Goal: Task Accomplishment & Management: Manage account settings

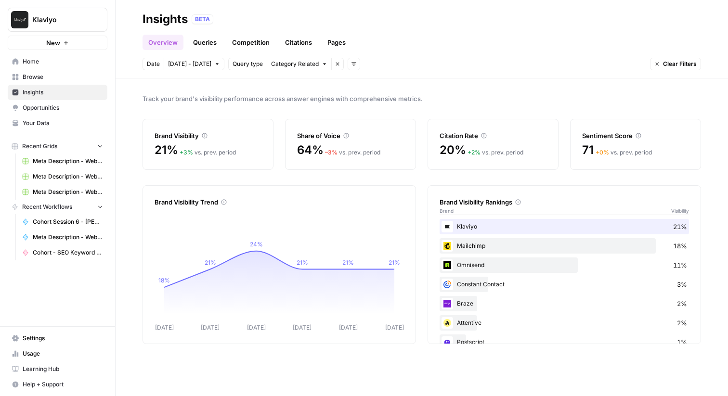
click at [65, 112] on link "Opportunities" at bounding box center [58, 107] width 100 height 15
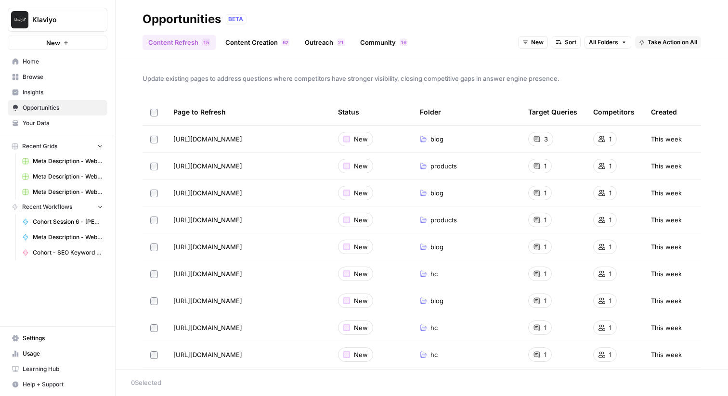
click at [79, 23] on span "Klaviyo" at bounding box center [61, 20] width 58 height 10
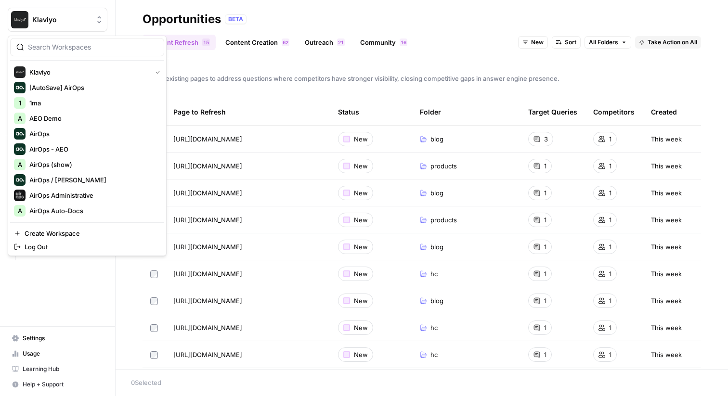
click at [52, 52] on div at bounding box center [87, 47] width 154 height 18
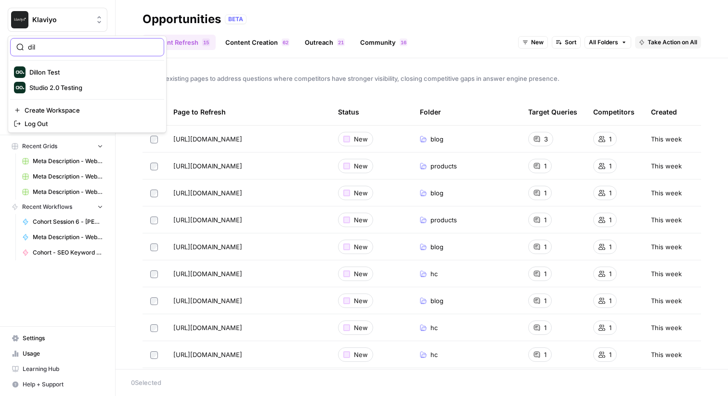
type input "dil"
click at [53, 71] on span "Dillon Test" at bounding box center [92, 72] width 127 height 10
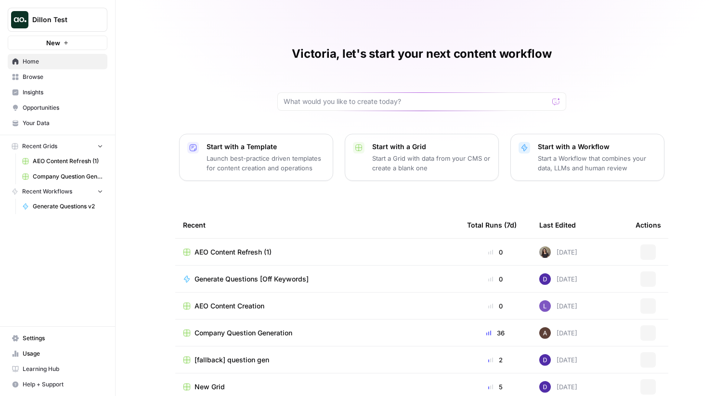
click at [76, 106] on span "Opportunities" at bounding box center [63, 108] width 80 height 9
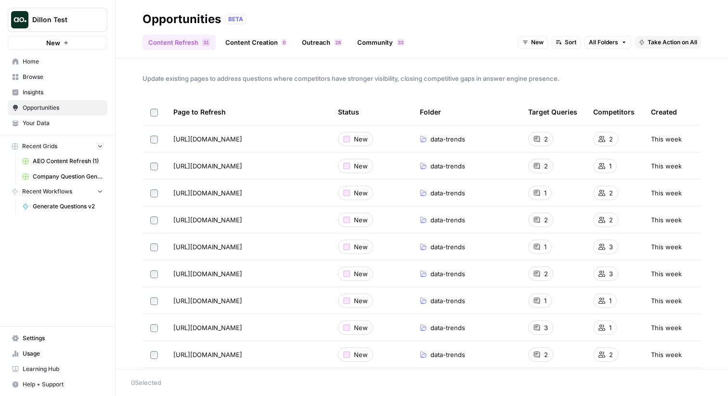
click at [152, 143] on td at bounding box center [154, 139] width 23 height 26
click at [149, 173] on td at bounding box center [154, 166] width 23 height 26
click at [657, 382] on span "Take Action on Selected" at bounding box center [675, 382] width 66 height 9
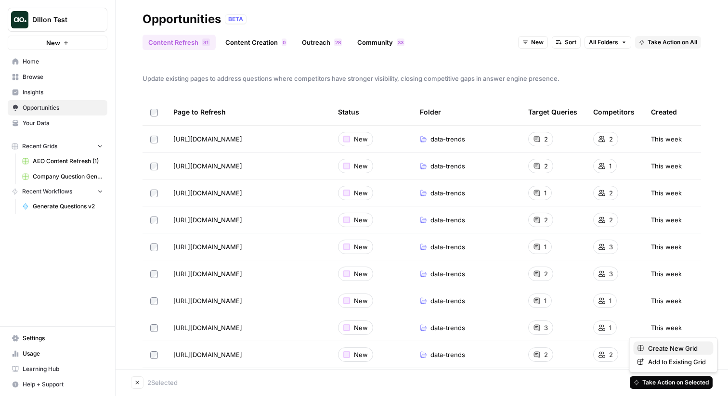
click at [674, 349] on span "Create New Grid" at bounding box center [677, 349] width 58 height 10
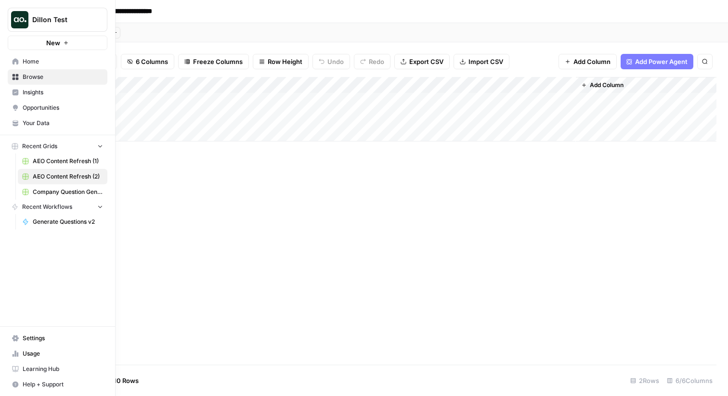
click at [34, 62] on span "Home" at bounding box center [63, 61] width 80 height 9
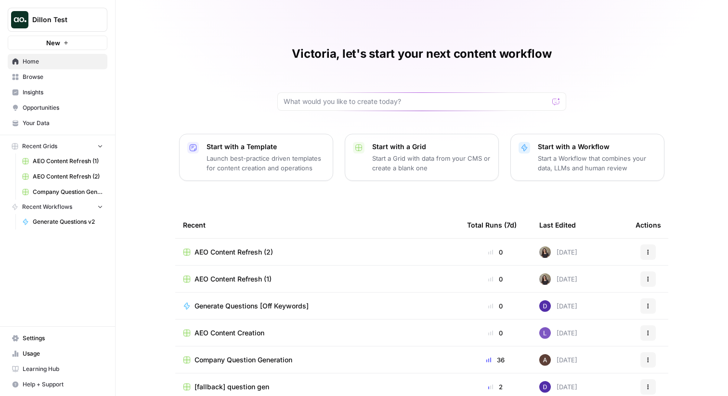
click at [30, 76] on span "Browse" at bounding box center [63, 77] width 80 height 9
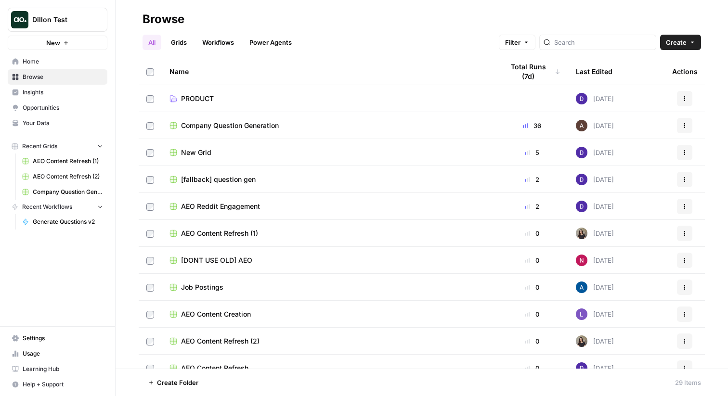
click at [184, 41] on link "Grids" at bounding box center [178, 42] width 27 height 15
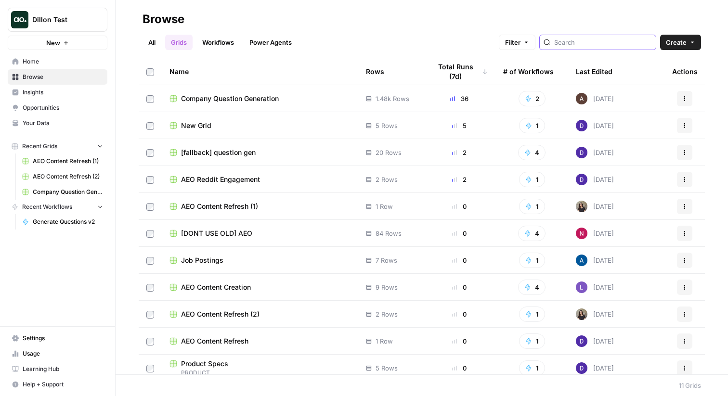
click at [588, 40] on input "search" at bounding box center [603, 43] width 98 height 10
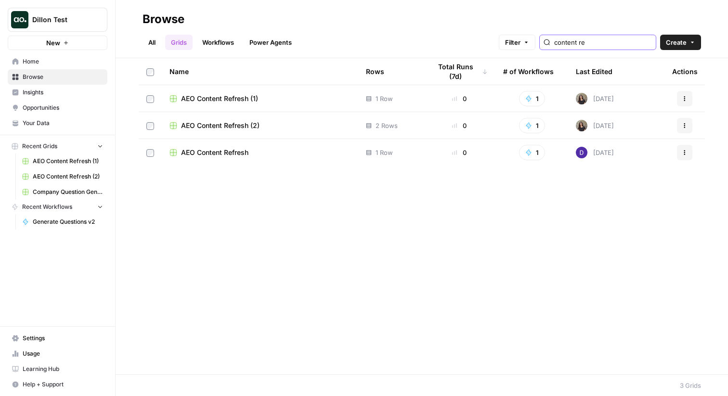
type input "content re"
click at [218, 134] on td "AEO Content Refresh (2)" at bounding box center [260, 125] width 196 height 26
click at [226, 126] on span "AEO Content Refresh (2)" at bounding box center [220, 126] width 78 height 10
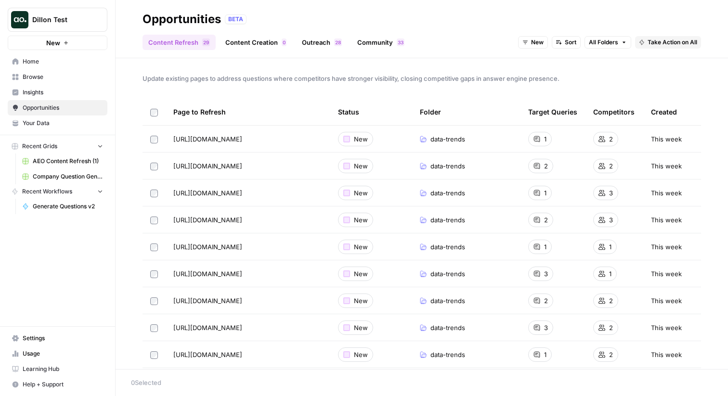
click at [169, 142] on td "https://www.thoughtspot.com/data-trends/data-science/what-is-data-cleaning-and-…" at bounding box center [248, 139] width 165 height 26
click at [542, 41] on span "New" at bounding box center [537, 42] width 13 height 9
click at [540, 91] on span "In Progress" at bounding box center [555, 91] width 39 height 10
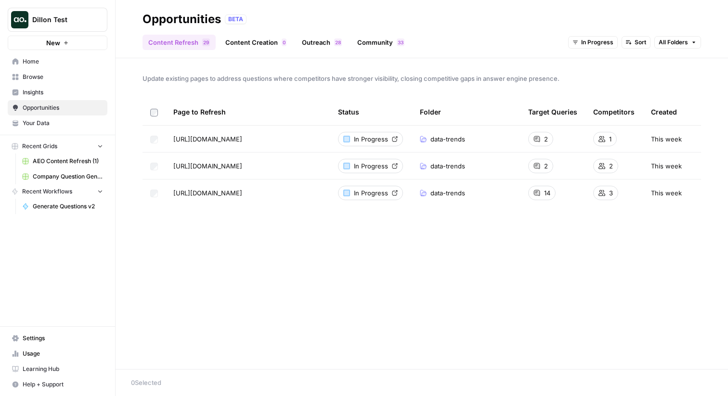
click at [374, 142] on span "In Progress" at bounding box center [371, 139] width 34 height 10
click at [375, 170] on span "In Progress" at bounding box center [371, 166] width 34 height 10
click at [357, 136] on span "In Progress" at bounding box center [371, 139] width 34 height 10
click at [237, 87] on div "Update existing pages to address questions where competitors have stronger visi…" at bounding box center [422, 213] width 613 height 311
click at [601, 45] on span "In Progress" at bounding box center [597, 42] width 32 height 9
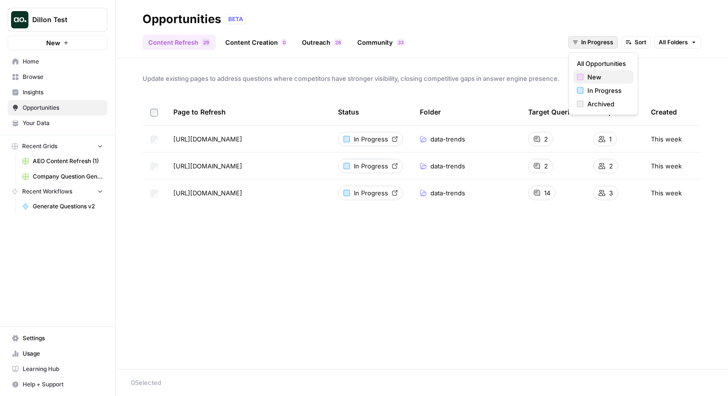
click at [597, 74] on span "New" at bounding box center [606, 77] width 39 height 10
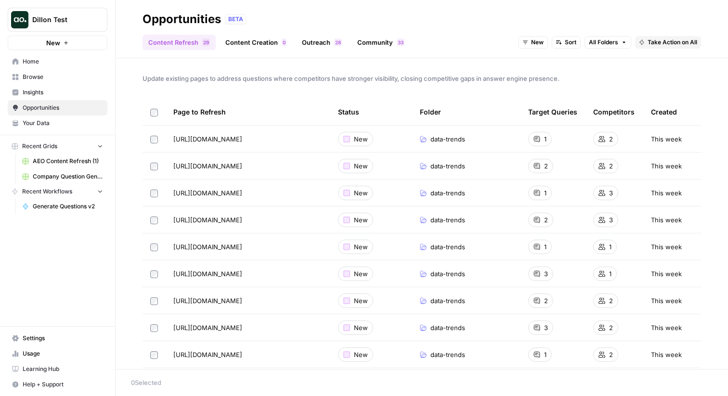
click at [261, 40] on link "Content Creation 0" at bounding box center [256, 42] width 73 height 15
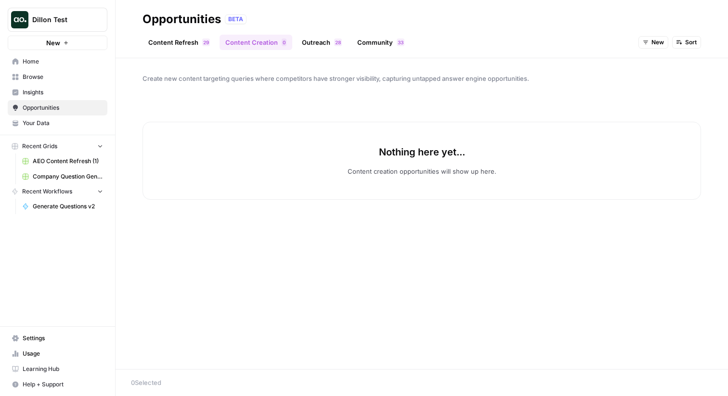
click at [311, 37] on link "Outreach 8 2" at bounding box center [322, 42] width 52 height 15
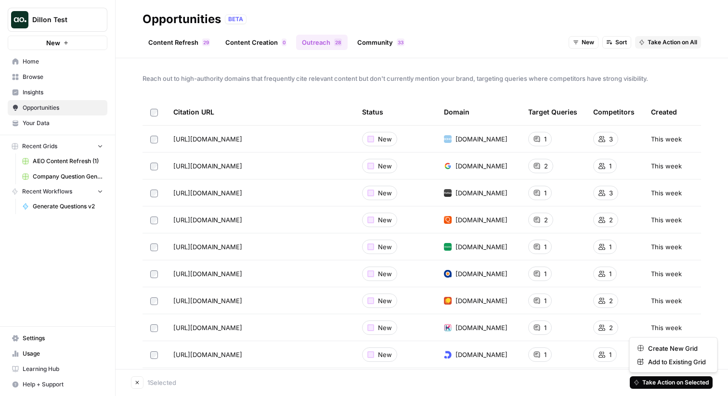
click at [656, 387] on span "Take Action on Selected" at bounding box center [675, 382] width 66 height 9
click at [673, 364] on span "Add to Existing Grid" at bounding box center [677, 362] width 58 height 10
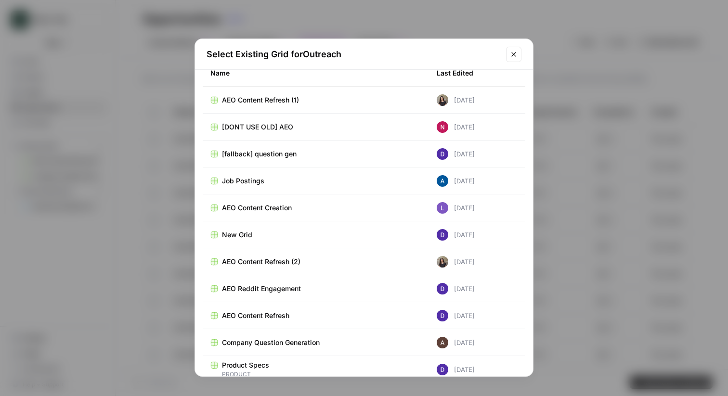
scroll to position [18, 0]
click at [288, 204] on span "AEO Content Creation" at bounding box center [257, 208] width 70 height 10
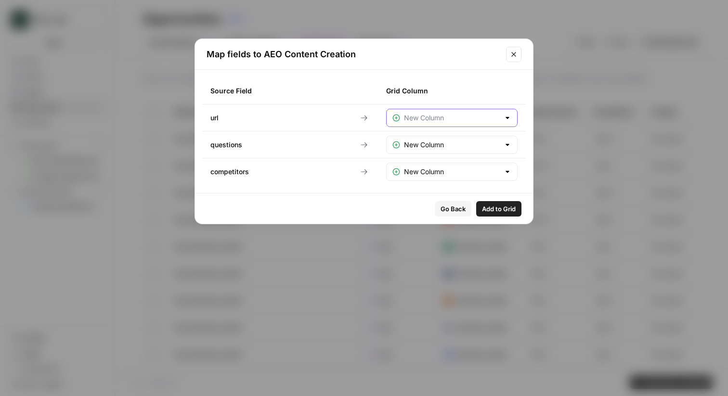
click at [432, 115] on input "text" at bounding box center [452, 118] width 96 height 10
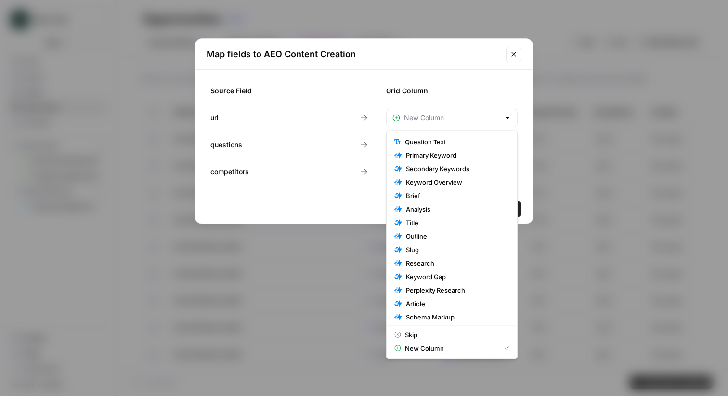
click at [373, 68] on div "Map fields to AEO Content Creation" at bounding box center [364, 54] width 338 height 31
type input "New Column"
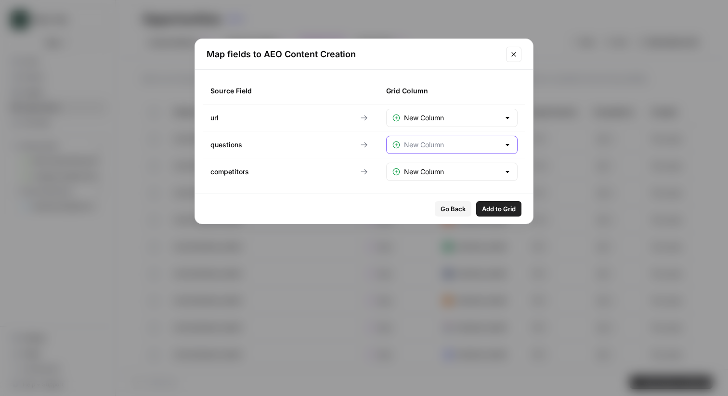
click at [444, 143] on input "text" at bounding box center [452, 145] width 96 height 10
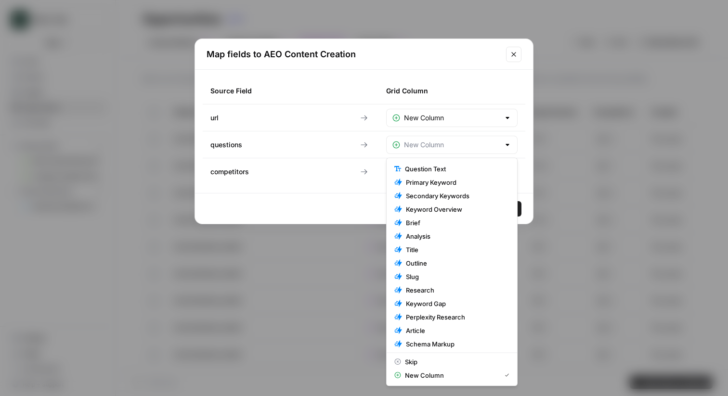
type input "New Column"
click at [448, 62] on div "Map fields to AEO Content Creation" at bounding box center [364, 54] width 338 height 31
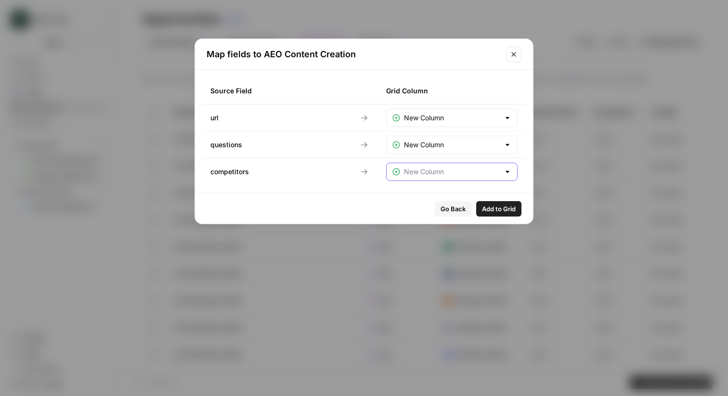
click at [430, 172] on input "text" at bounding box center [452, 172] width 96 height 10
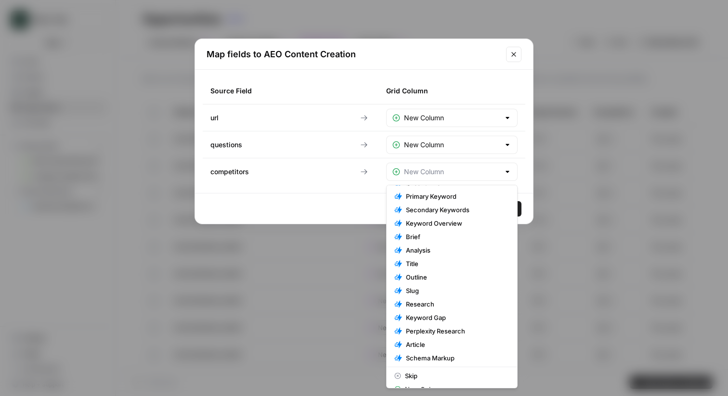
scroll to position [0, 0]
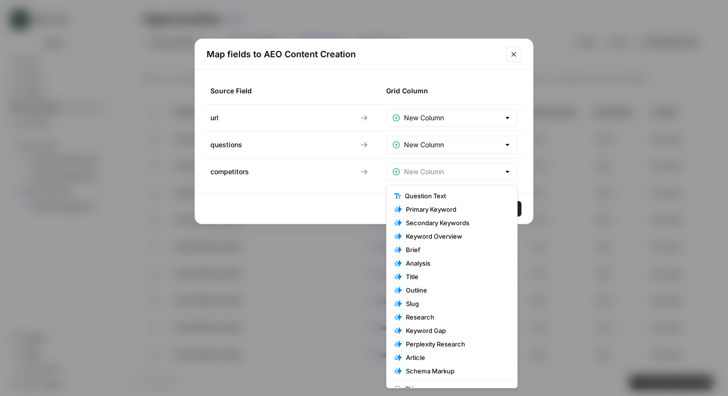
click at [287, 217] on div "Go Back Add to Grid" at bounding box center [364, 209] width 338 height 30
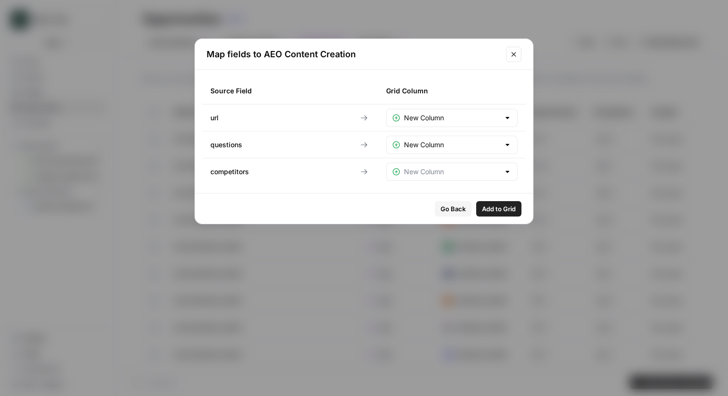
click at [508, 49] on button "Close modal" at bounding box center [513, 54] width 15 height 15
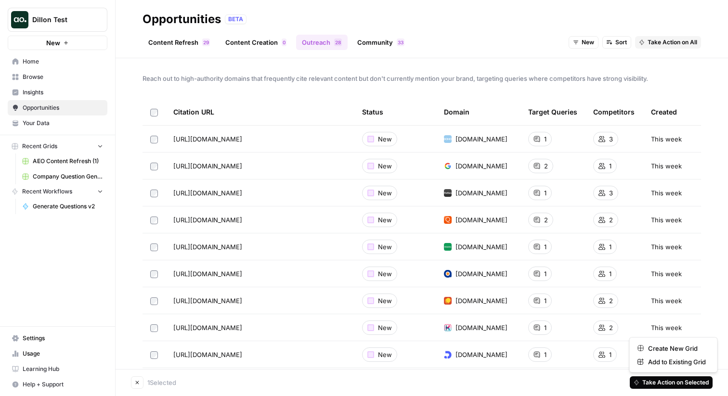
click at [665, 384] on span "Take Action on Selected" at bounding box center [675, 382] width 66 height 9
click at [227, 86] on div "Reach out to high-authority domains that frequently cite relevant content but d…" at bounding box center [422, 213] width 613 height 311
click at [376, 45] on link "Community 3 3" at bounding box center [381, 42] width 59 height 15
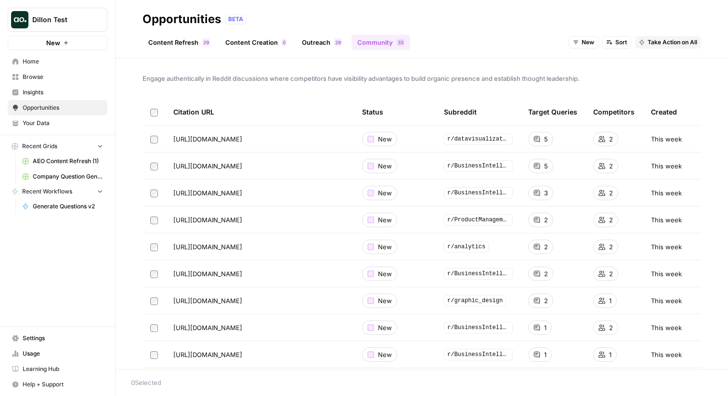
click at [315, 42] on link "Outreach 8 2" at bounding box center [322, 42] width 52 height 15
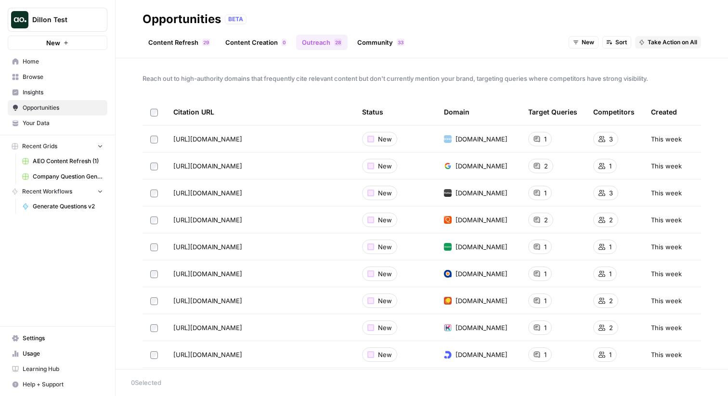
click at [172, 40] on link "Content Refresh 9 2" at bounding box center [179, 42] width 73 height 15
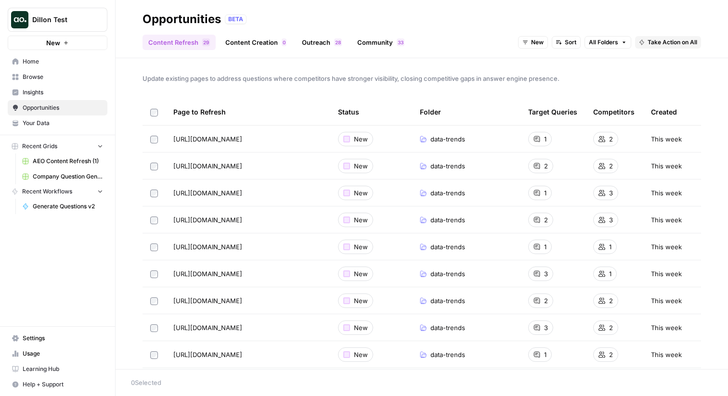
click at [363, 45] on link "Community 3 3" at bounding box center [381, 42] width 59 height 15
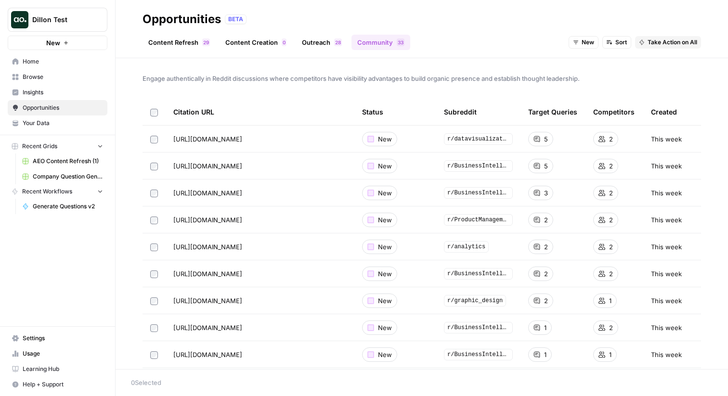
click at [261, 48] on link "Content Creation 0" at bounding box center [256, 42] width 73 height 15
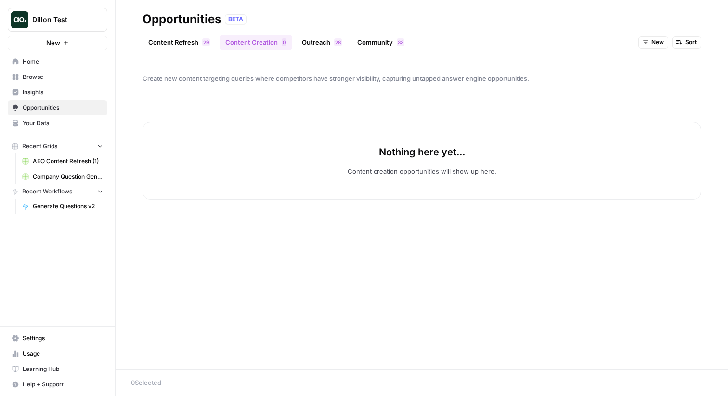
click at [322, 44] on link "Outreach 8 2" at bounding box center [322, 42] width 52 height 15
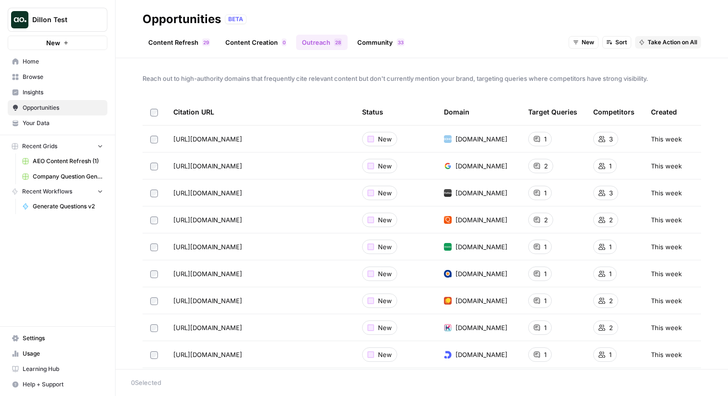
click at [371, 47] on link "Community 3 3" at bounding box center [381, 42] width 59 height 15
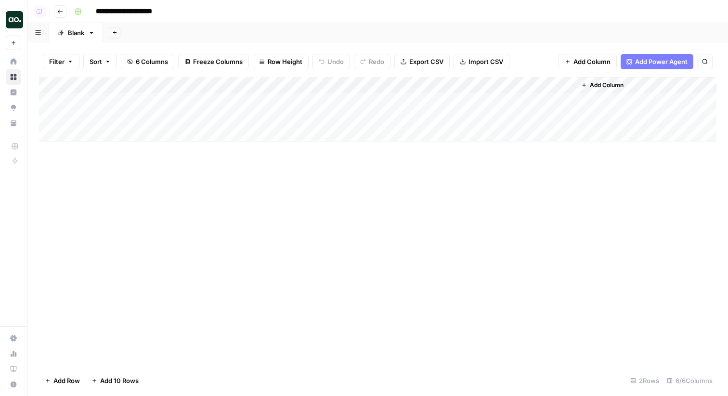
click at [166, 10] on input "**********" at bounding box center [135, 11] width 89 height 15
click at [196, 14] on div "**********" at bounding box center [394, 11] width 648 height 15
click at [132, 6] on input "**********" at bounding box center [135, 11] width 89 height 15
click at [91, 34] on icon "button" at bounding box center [91, 32] width 7 height 7
click at [102, 215] on div "Add Column" at bounding box center [378, 221] width 678 height 288
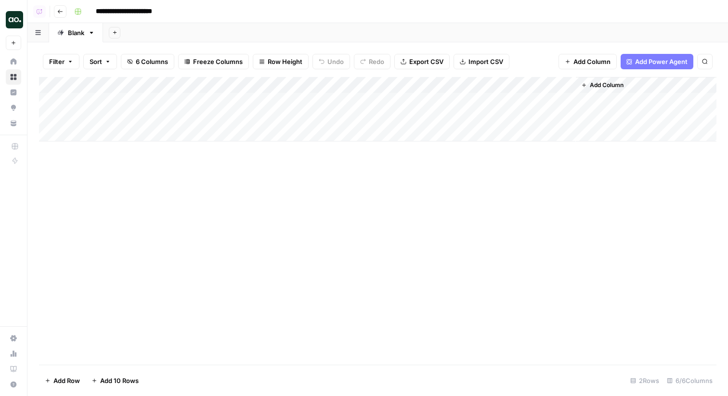
click at [101, 7] on input "**********" at bounding box center [135, 11] width 89 height 15
click at [78, 11] on rect "button" at bounding box center [78, 12] width 6 height 6
click at [131, 17] on input "**********" at bounding box center [135, 11] width 89 height 15
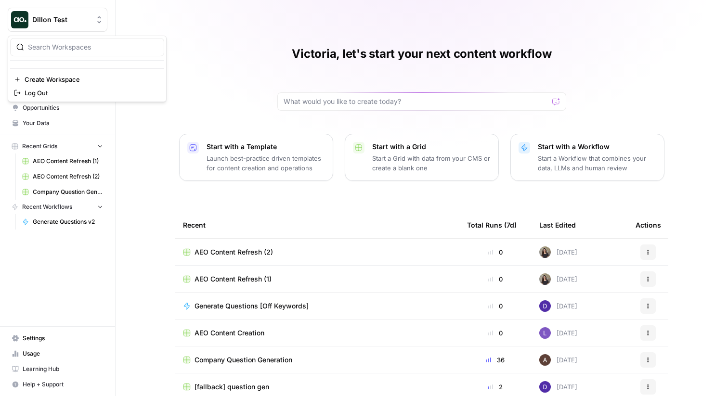
click at [73, 22] on span "Dillon Test" at bounding box center [61, 20] width 58 height 10
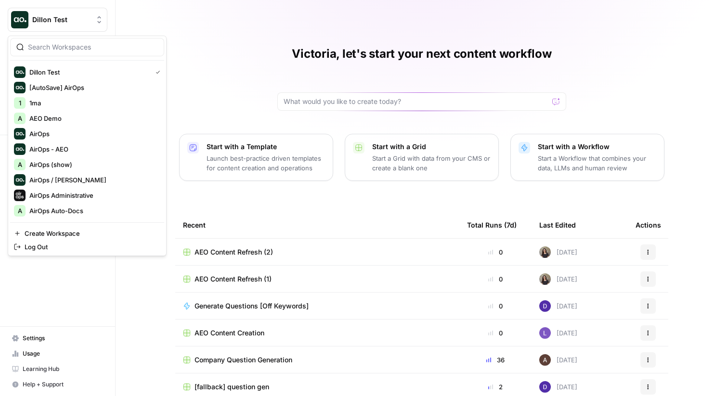
click at [68, 48] on input "search" at bounding box center [93, 47] width 130 height 10
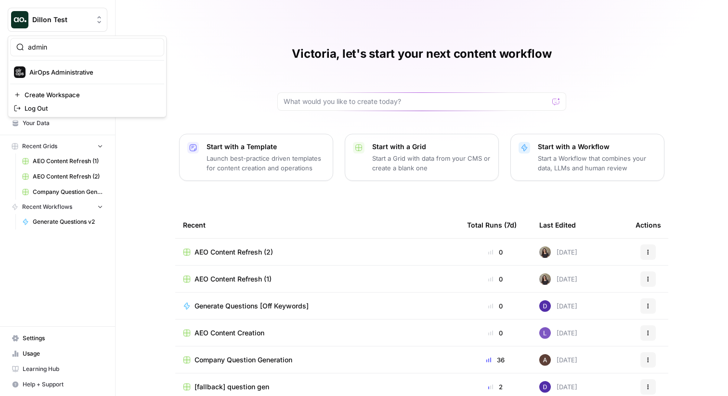
type input "admin"
click at [52, 68] on span "AirOps Administrative" at bounding box center [92, 72] width 127 height 10
